Goal: Task Accomplishment & Management: Complete application form

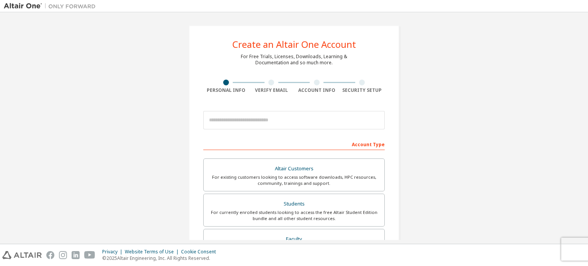
scroll to position [179, 0]
click at [270, 85] on div at bounding box center [271, 83] width 6 height 6
click at [253, 119] on input "email" at bounding box center [293, 120] width 181 height 18
click at [439, 111] on div "Create an Altair One Account For Free Trials, Licenses, Downloads, Learning & D…" at bounding box center [294, 218] width 580 height 405
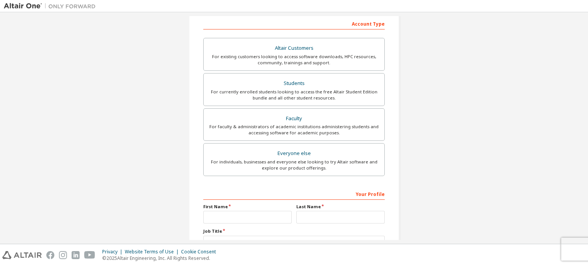
scroll to position [179, 0]
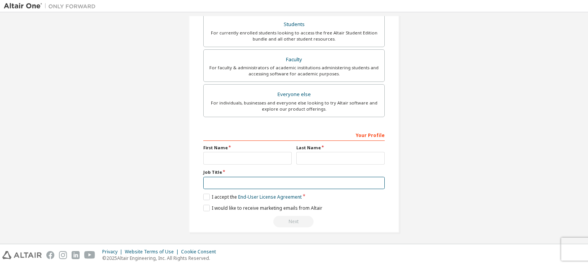
click at [341, 178] on input "text" at bounding box center [293, 183] width 181 height 13
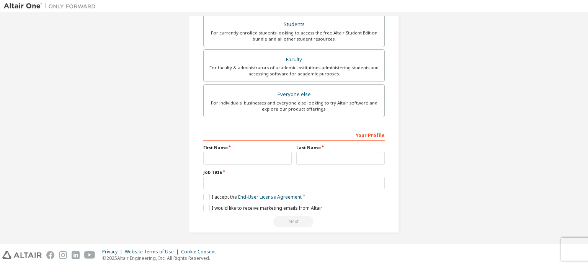
click at [462, 140] on div "Create an Altair One Account For Free Trials, Licenses, Downloads, Learning & D…" at bounding box center [294, 39] width 580 height 405
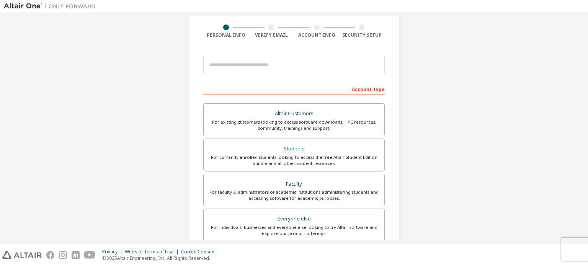
scroll to position [0, 0]
